Goal: Task Accomplishment & Management: Manage account settings

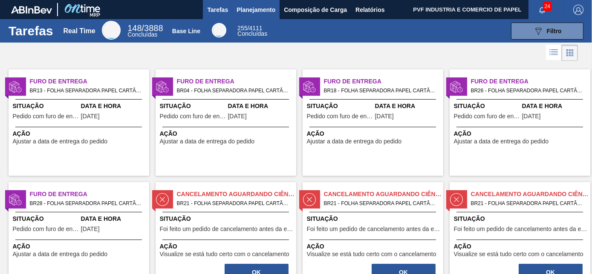
click at [246, 7] on span "Planejamento" at bounding box center [255, 10] width 39 height 10
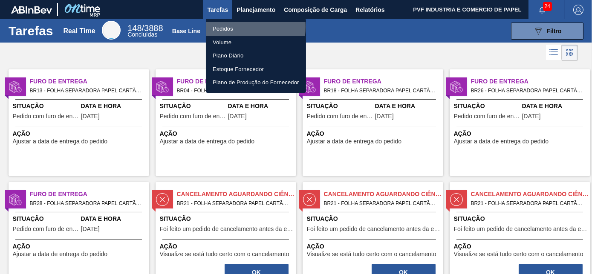
click at [224, 27] on li "Pedidos" at bounding box center [256, 29] width 100 height 14
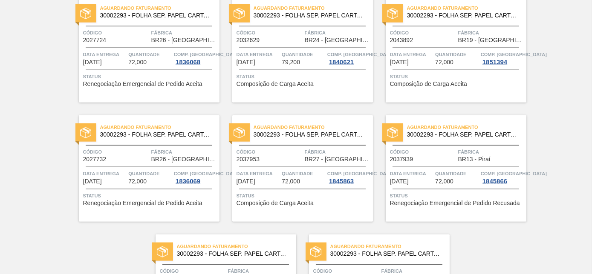
scroll to position [1849, 0]
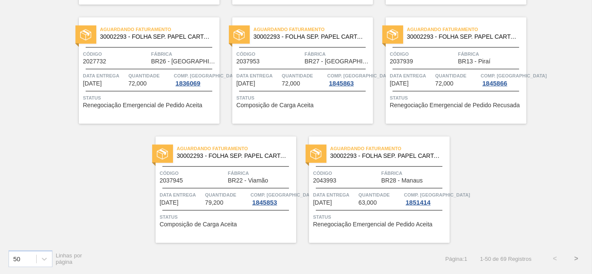
click at [572, 256] on button ">" at bounding box center [575, 258] width 21 height 21
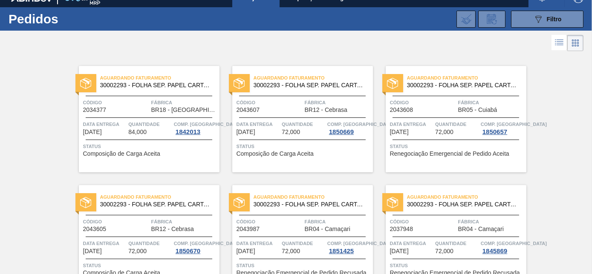
scroll to position [0, 0]
